Goal: Navigation & Orientation: Find specific page/section

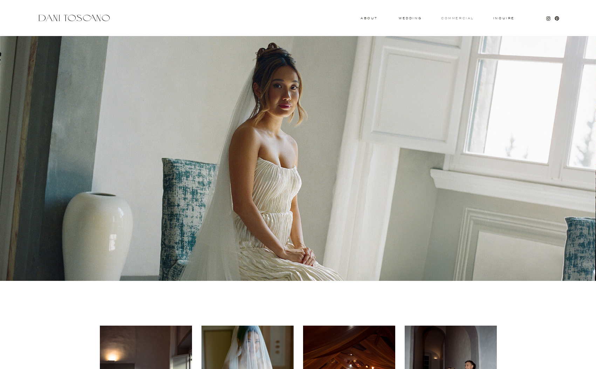
click at [453, 17] on h3 "commercial" at bounding box center [457, 18] width 32 height 3
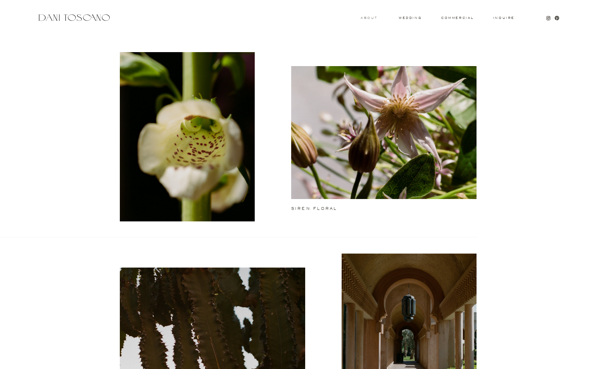
click at [376, 19] on h3 "About" at bounding box center [367, 17] width 15 height 2
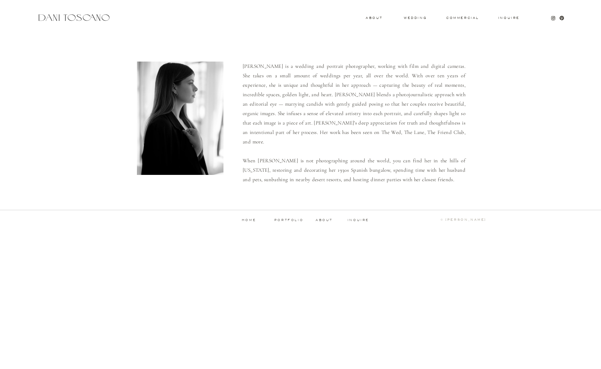
click at [293, 220] on p "portfolio" at bounding box center [288, 220] width 35 height 3
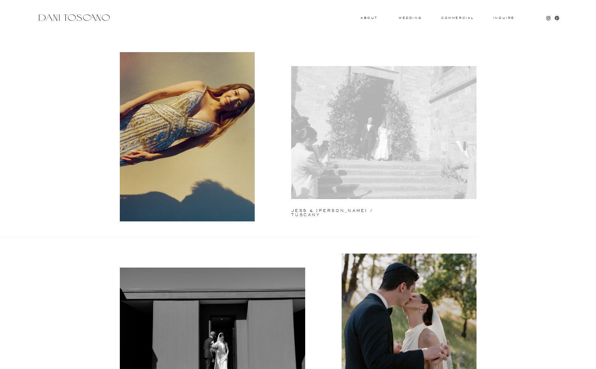
click at [349, 138] on div at bounding box center [383, 132] width 185 height 133
